Goal: Information Seeking & Learning: Learn about a topic

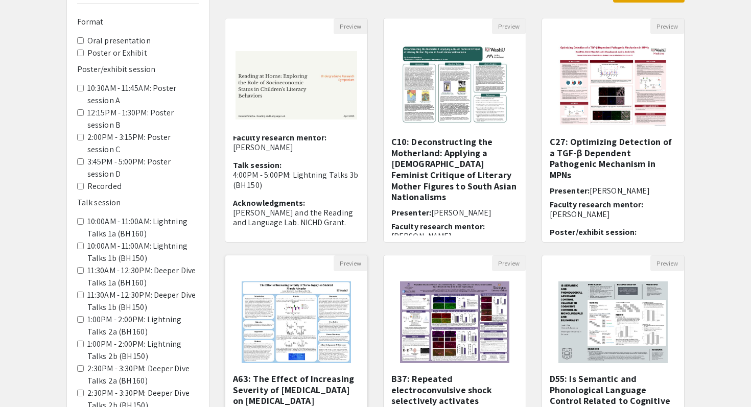
scroll to position [101, 0]
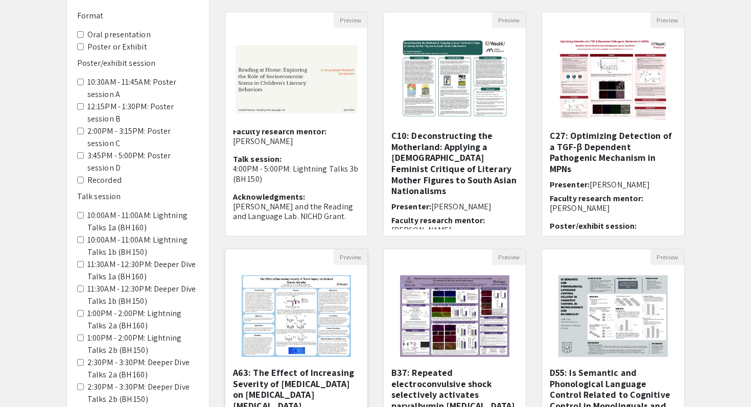
click at [311, 326] on img at bounding box center [295, 316] width 129 height 102
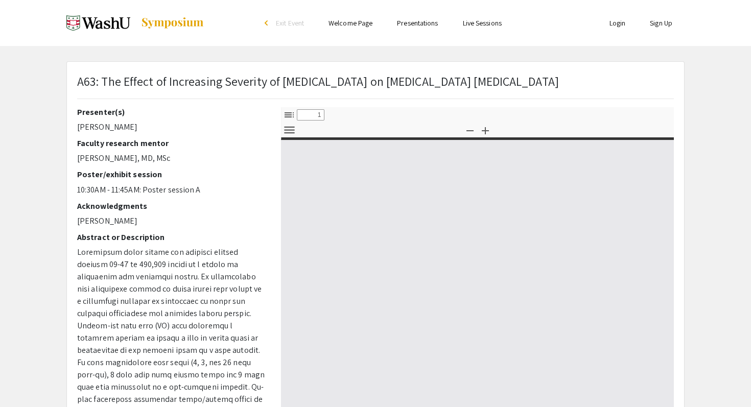
select select "custom"
type input "0"
select select "custom"
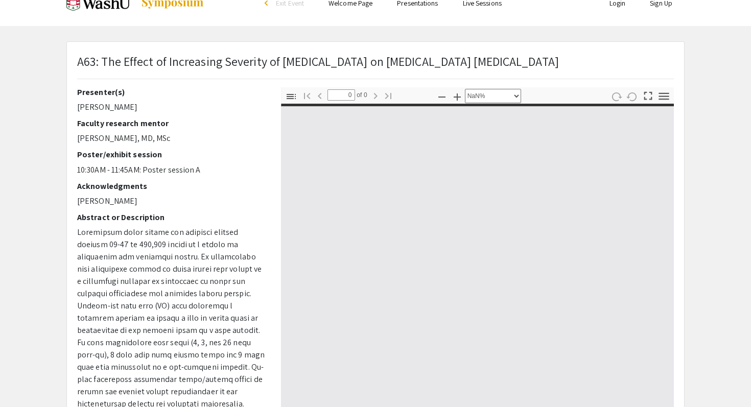
scroll to position [31, 0]
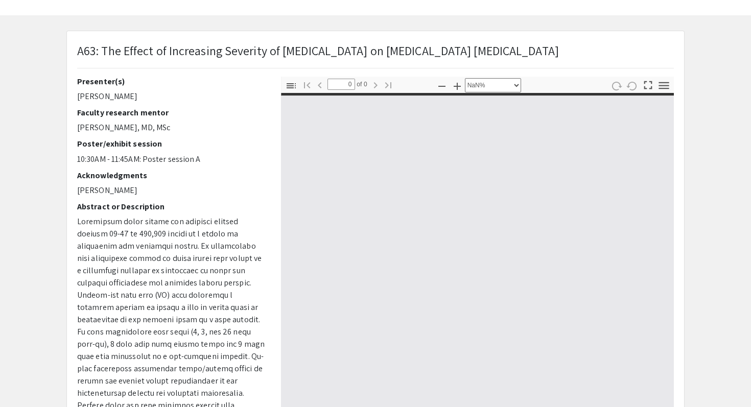
type input "1"
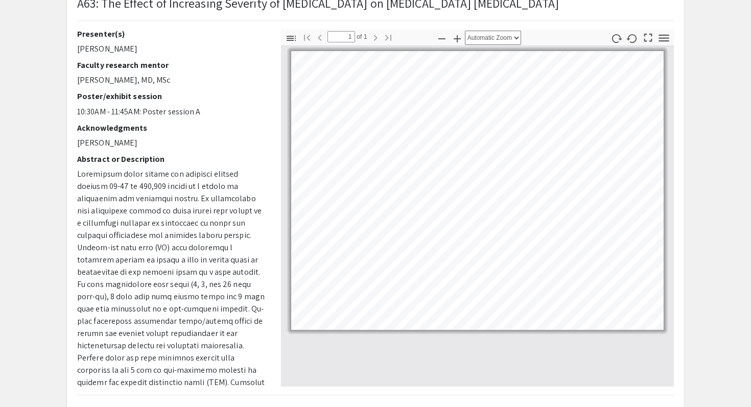
scroll to position [79, 0]
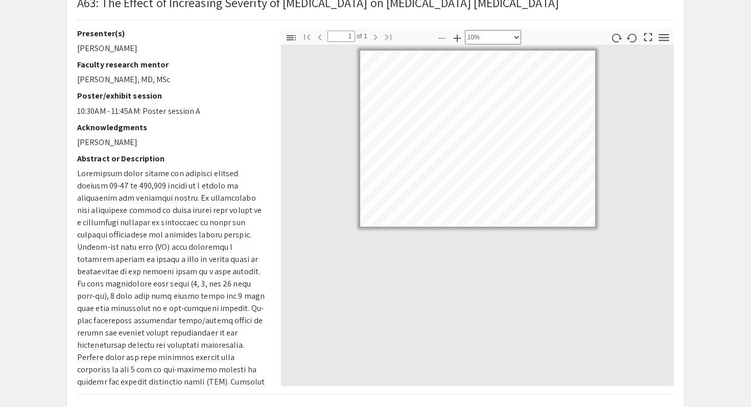
select select "custom"
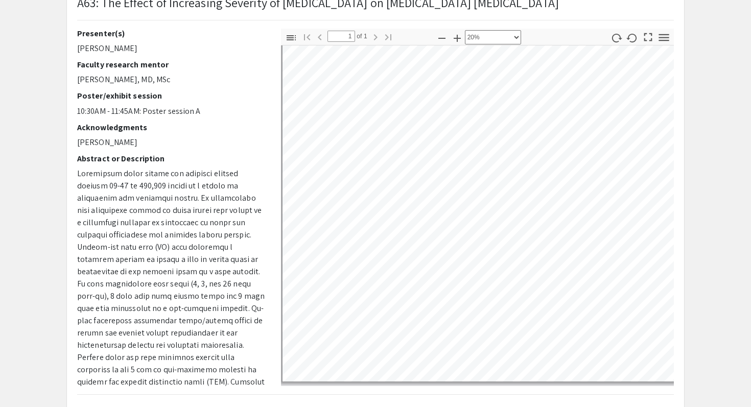
scroll to position [22, 0]
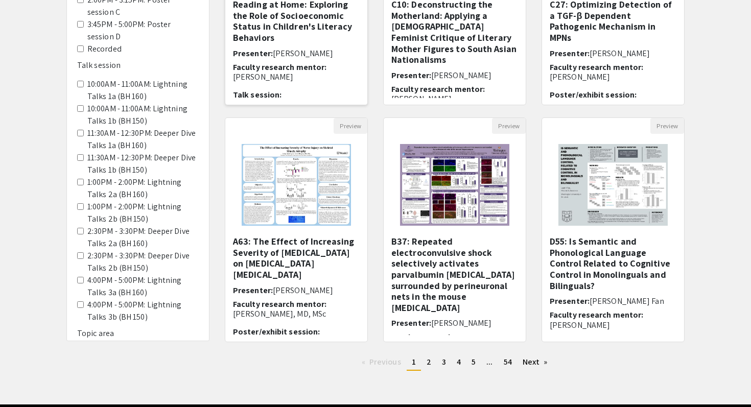
scroll to position [247, 0]
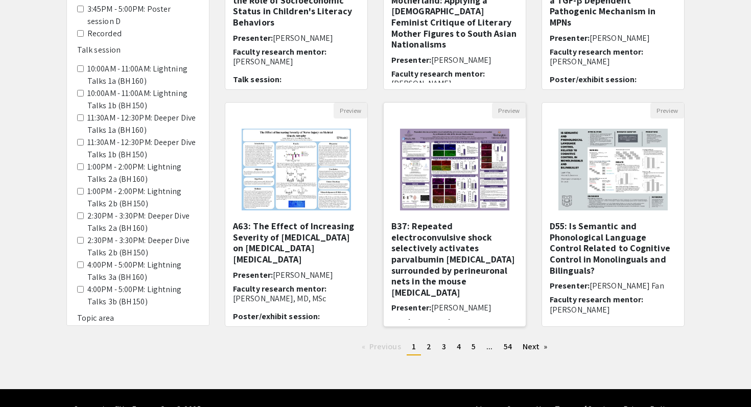
click at [416, 236] on h5 "B37: Repeated electroconvulsive shock selectively activates parvalbumin [MEDICA…" at bounding box center [454, 259] width 127 height 77
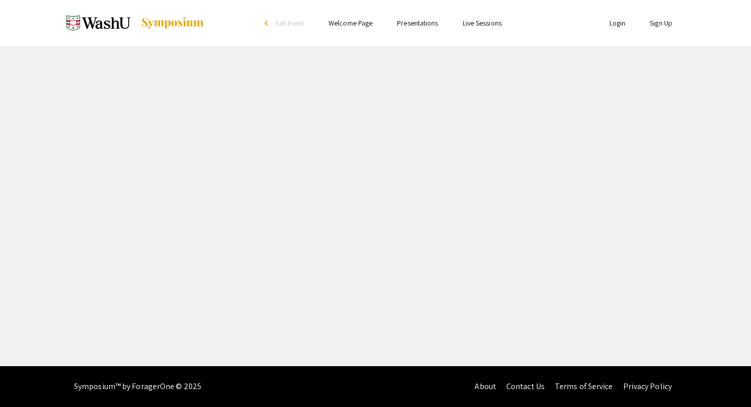
select select "custom"
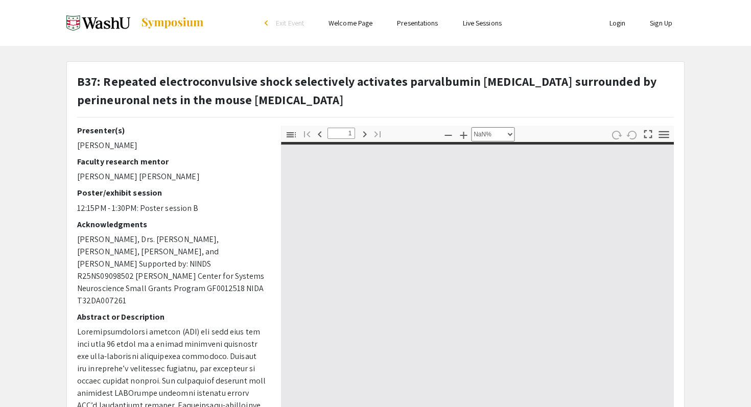
type input "0"
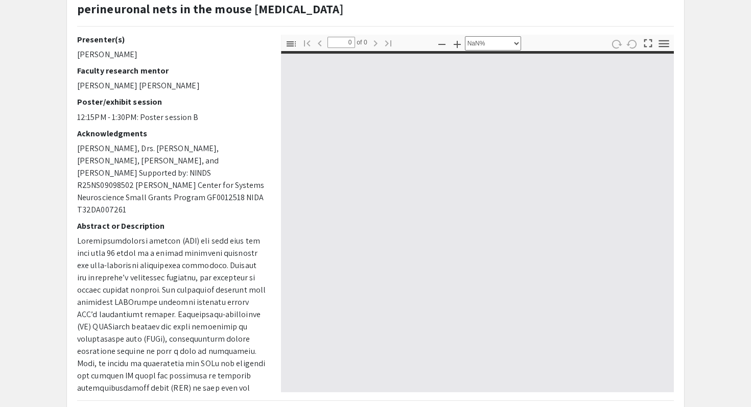
scroll to position [135, 0]
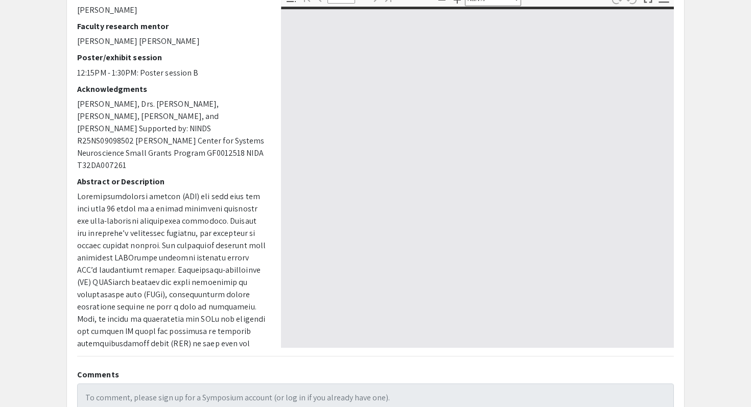
select select "auto"
type input "1"
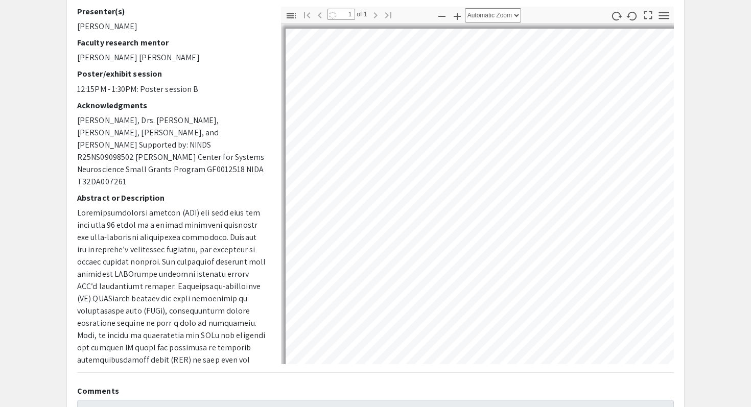
scroll to position [119, 0]
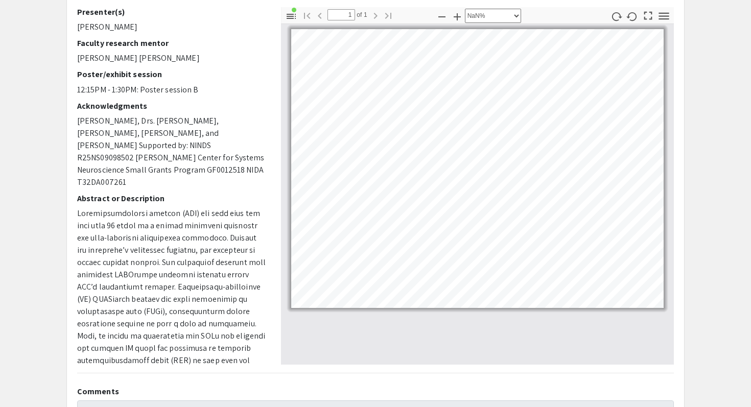
select select "custom"
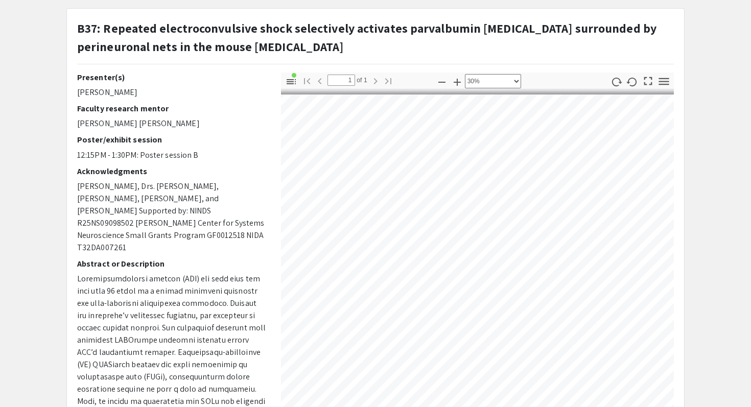
scroll to position [0, 103]
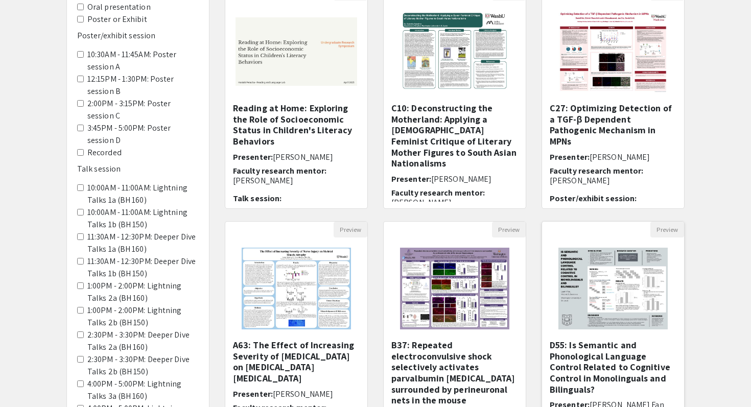
scroll to position [124, 0]
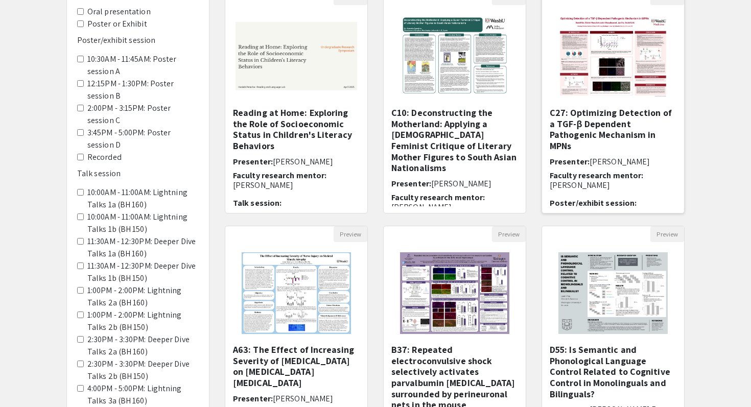
click at [611, 74] on img "Open Presentation <p>C27: Optimizing Detection of a TGF-β Dependent Pathogenic …" at bounding box center [612, 56] width 129 height 102
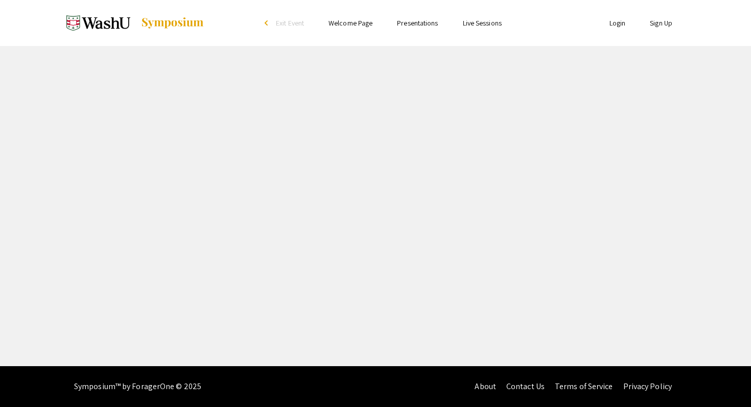
select select "custom"
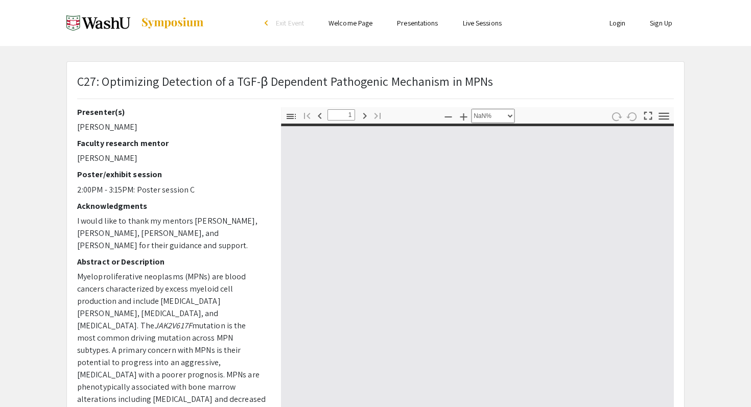
type input "0"
select select "custom"
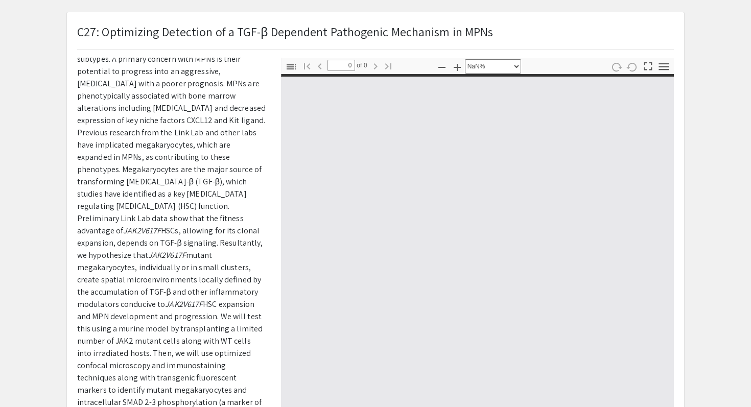
scroll to position [354, 0]
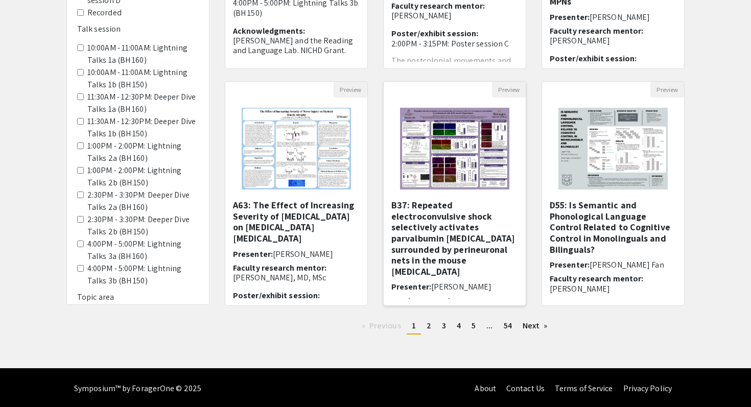
scroll to position [270, 0]
